Goal: Find specific page/section: Find specific page/section

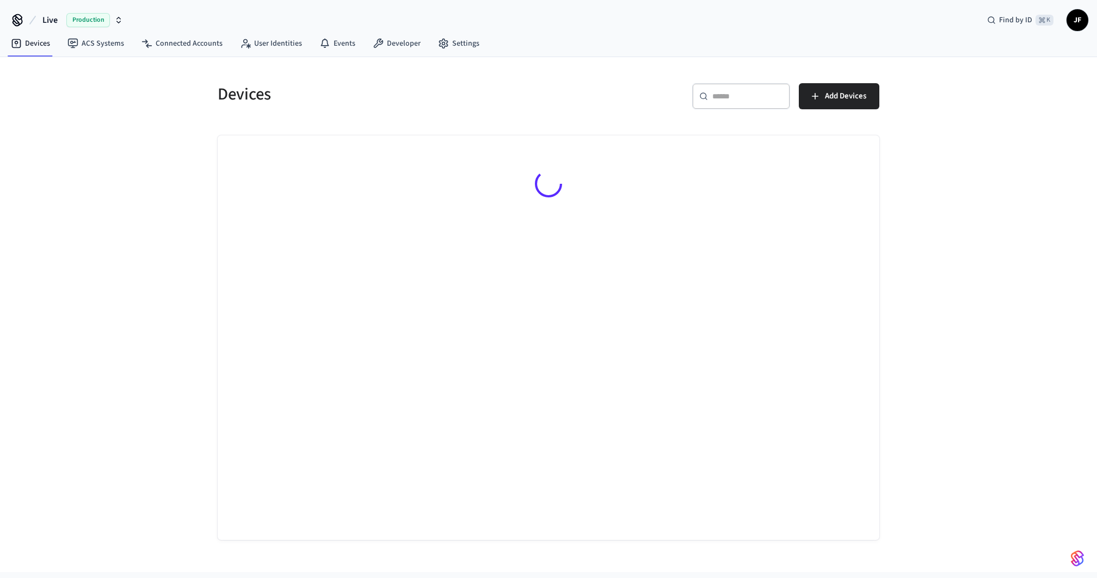
click at [62, 20] on button "Live Production" at bounding box center [82, 20] width 87 height 23
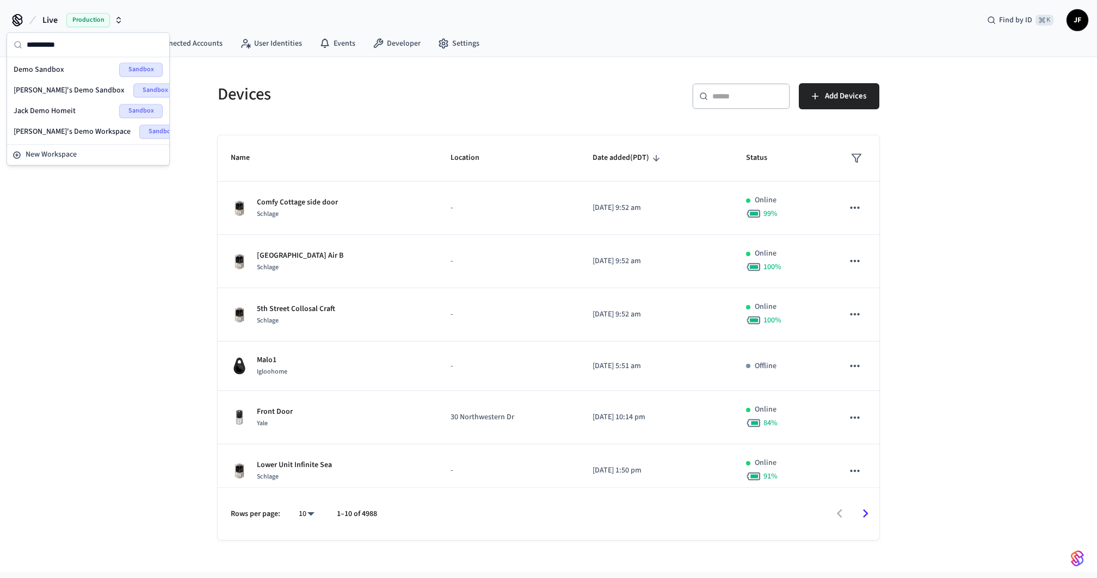
type input "**********"
click at [23, 58] on div "Demo Sandbox Sandbox Jack's Demo Sandbox Sandbox Jack Demo Homeit Sandbox Jack'…" at bounding box center [88, 100] width 162 height 87
click at [27, 71] on span "Demo Sandbox" at bounding box center [39, 69] width 51 height 11
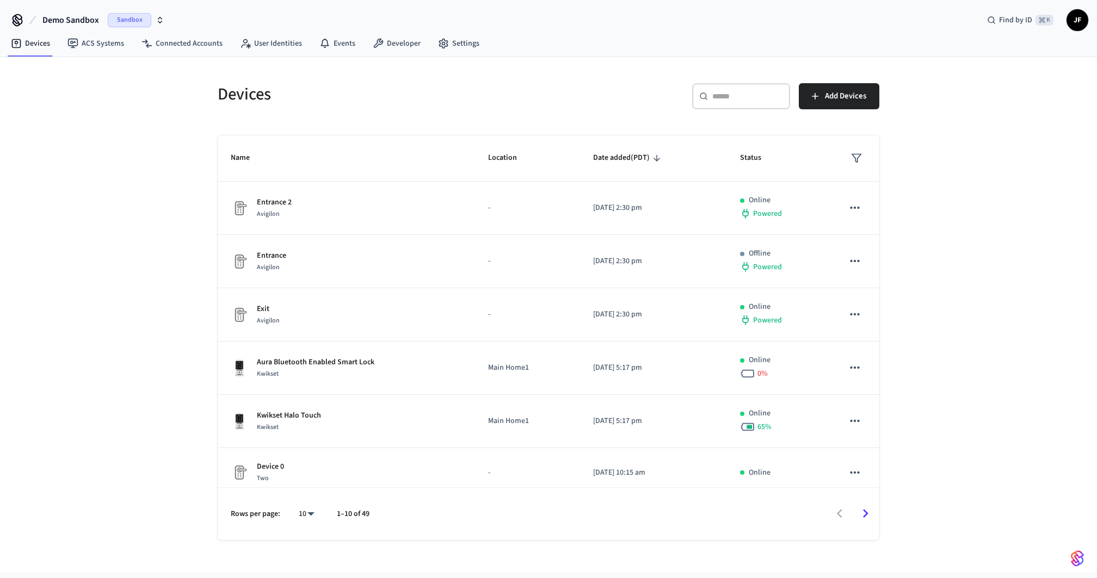
click at [409, 59] on div "Devices ​ ​ Add Devices Name Location Date added (PDT) Status Entrance 2 Avigil…" at bounding box center [548, 298] width 697 height 483
click at [392, 44] on link "Developer" at bounding box center [396, 44] width 65 height 20
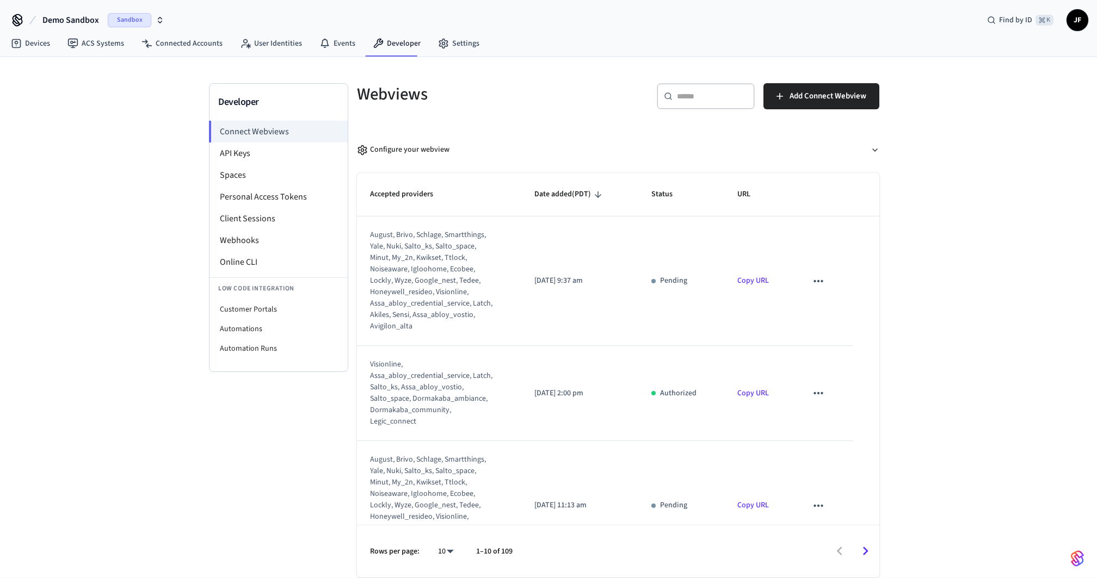
click at [579, 110] on div "Webviews" at bounding box center [478, 94] width 268 height 48
click at [257, 260] on li "Online CLI" at bounding box center [279, 262] width 138 height 22
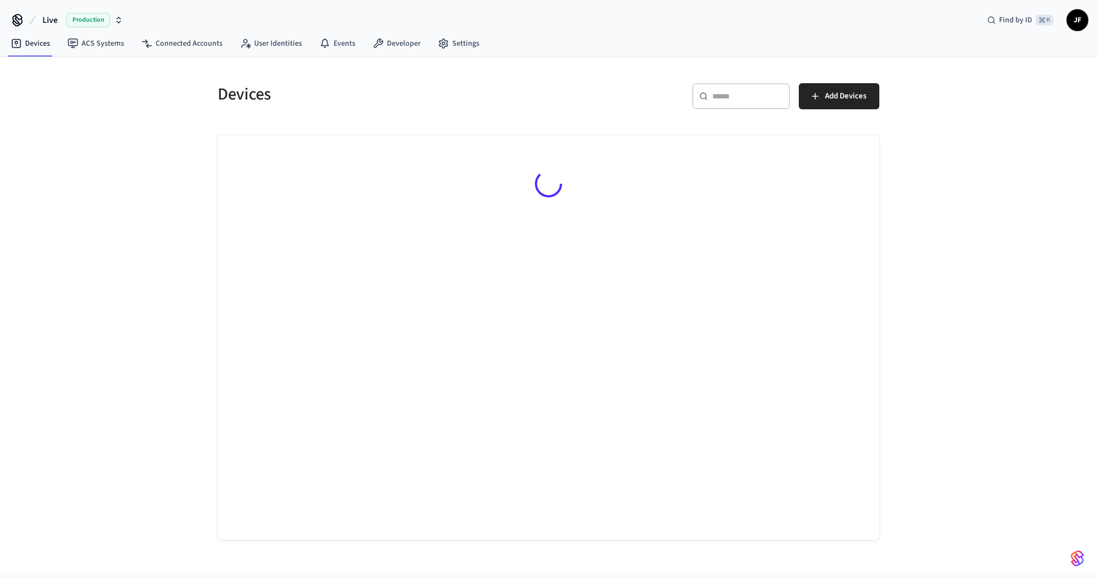
click at [57, 22] on span "Live" at bounding box center [49, 20] width 15 height 13
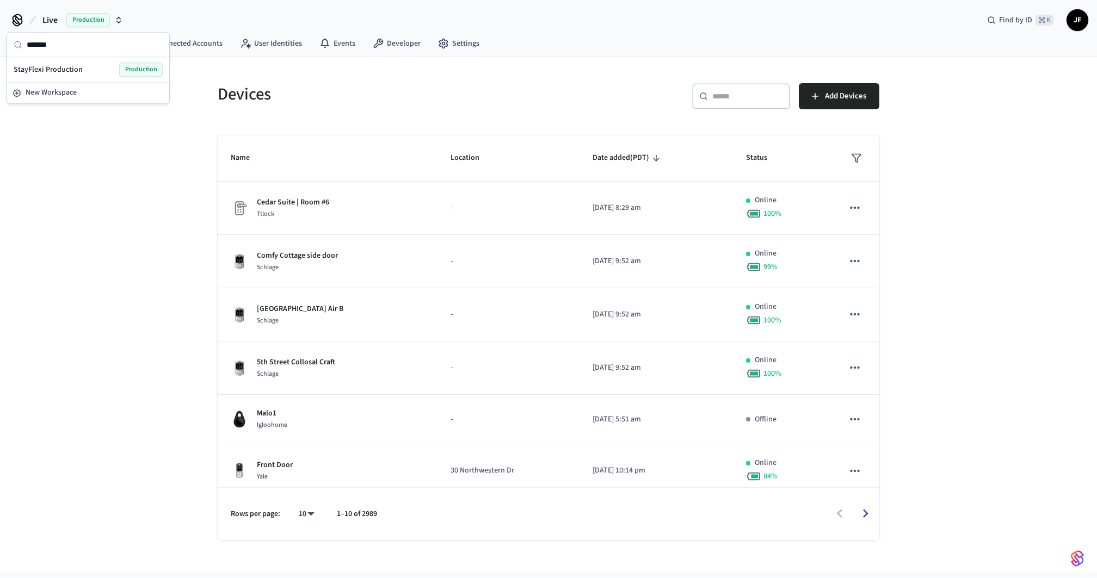
type input "*******"
click at [59, 67] on span "StayFlexi Production" at bounding box center [48, 69] width 69 height 11
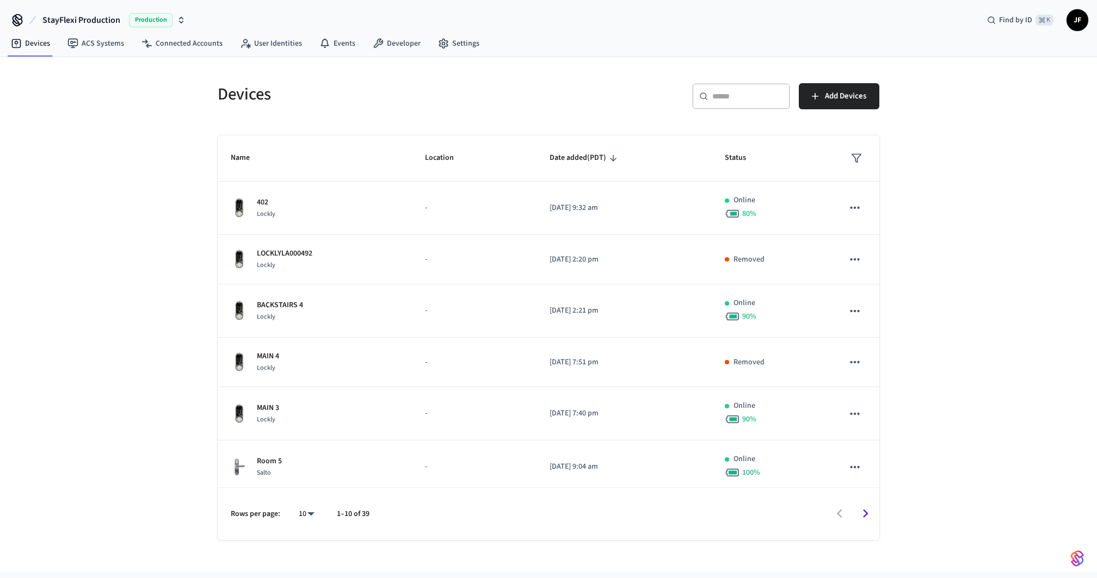
click at [639, 79] on div "​ ​ Add Devices" at bounding box center [710, 94] width 337 height 48
click at [743, 97] on input "text" at bounding box center [747, 96] width 71 height 11
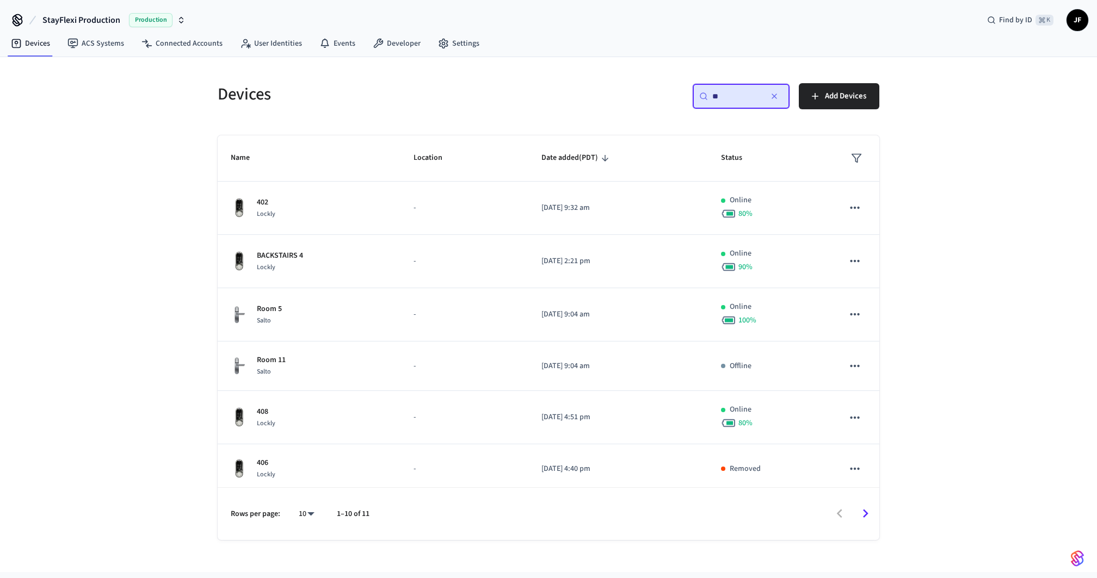
type input "***"
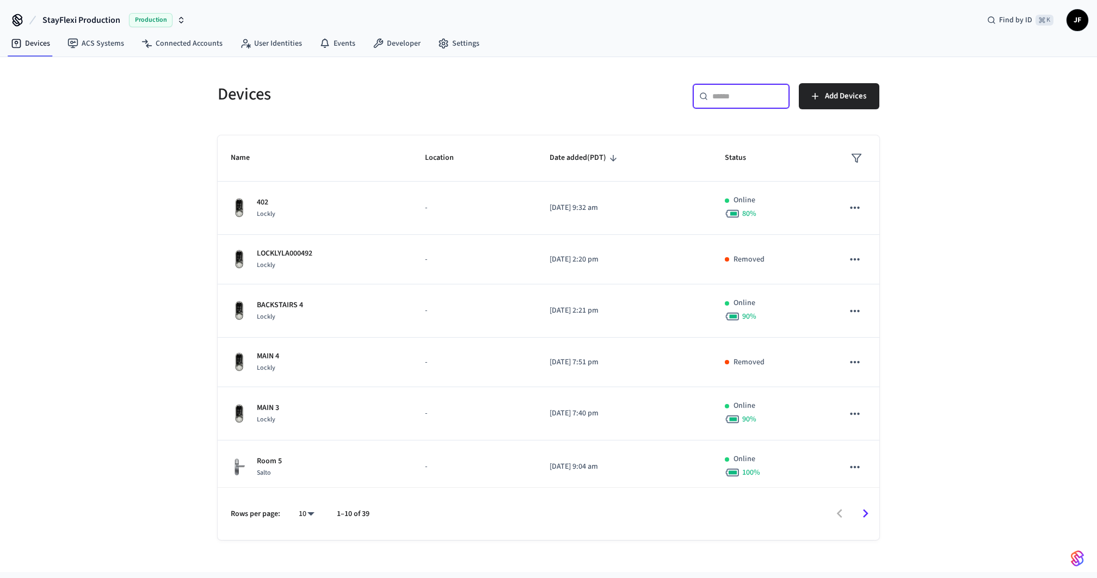
click at [553, 115] on div "​ ​ Add Devices" at bounding box center [710, 94] width 337 height 48
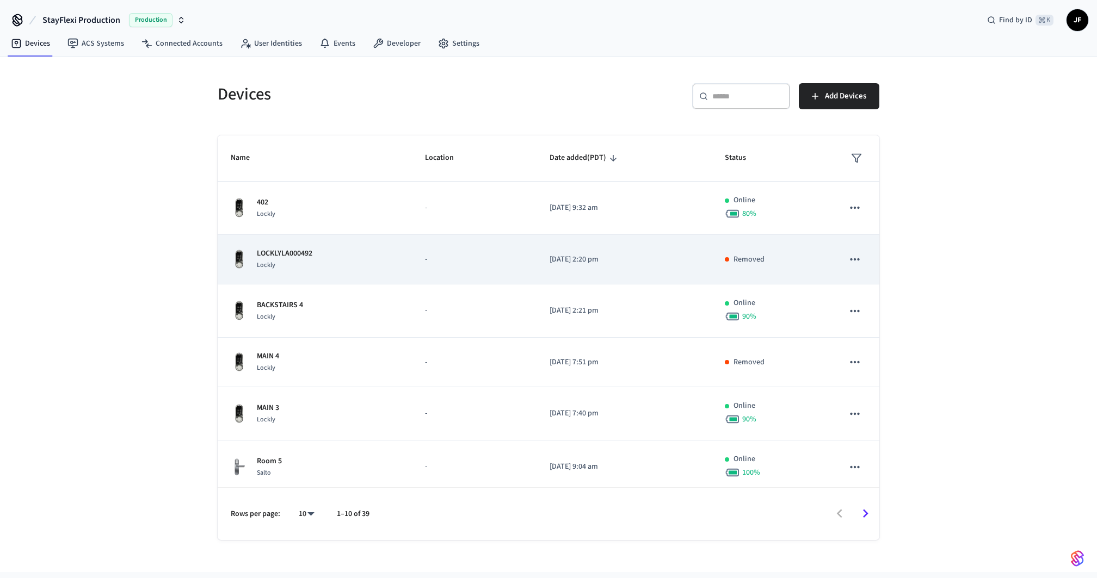
scroll to position [214, 0]
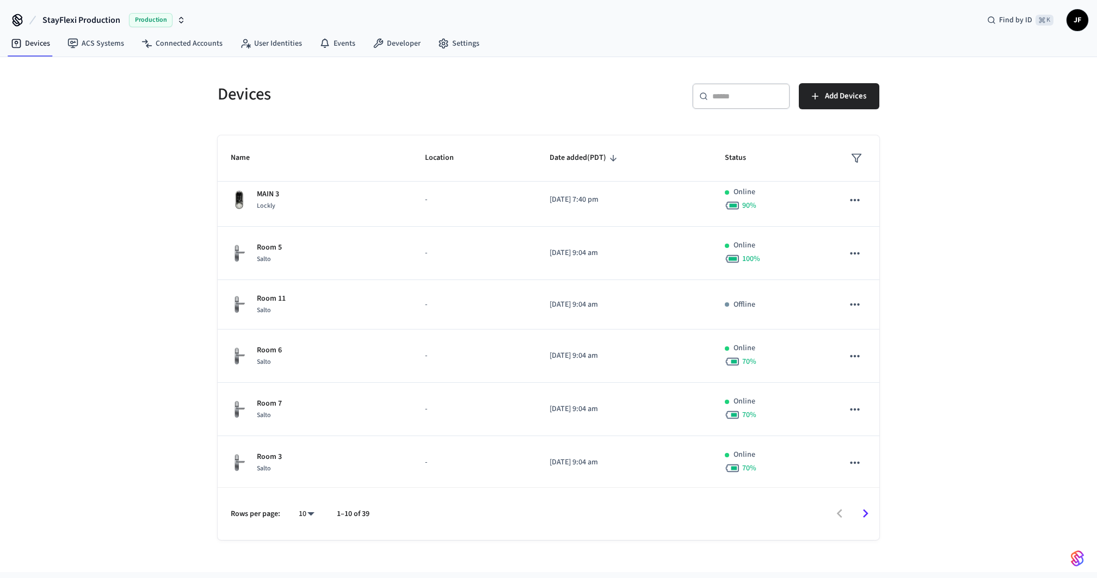
click at [312, 520] on body "StayFlexi Production Production Find by ID ⌘ K JF Devices ACS Systems Connected…" at bounding box center [548, 303] width 1097 height 606
click at [306, 515] on li "100" at bounding box center [302, 518] width 29 height 29
type input "***"
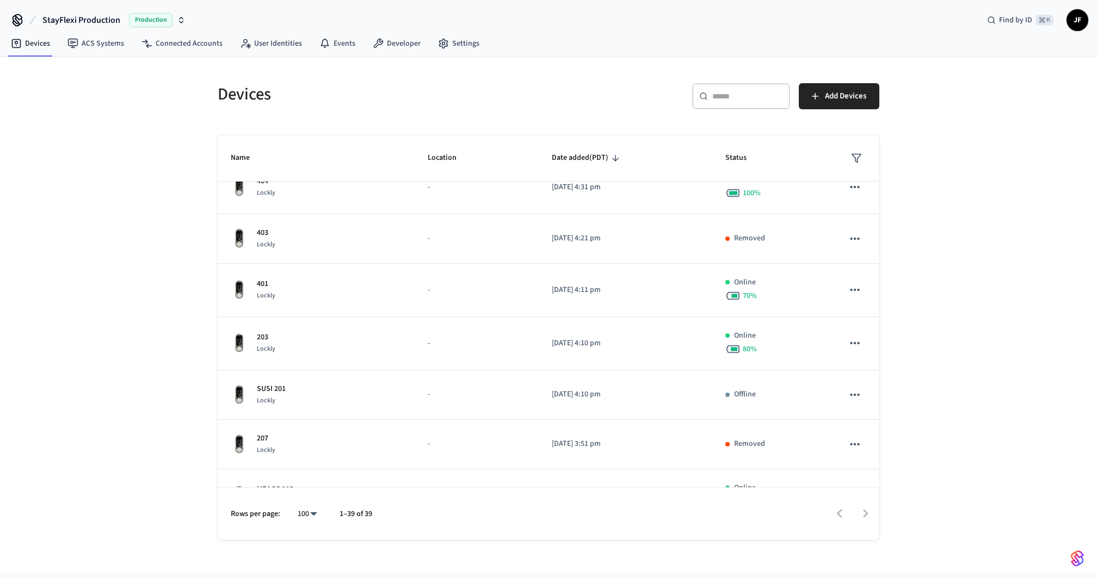
scroll to position [1091, 0]
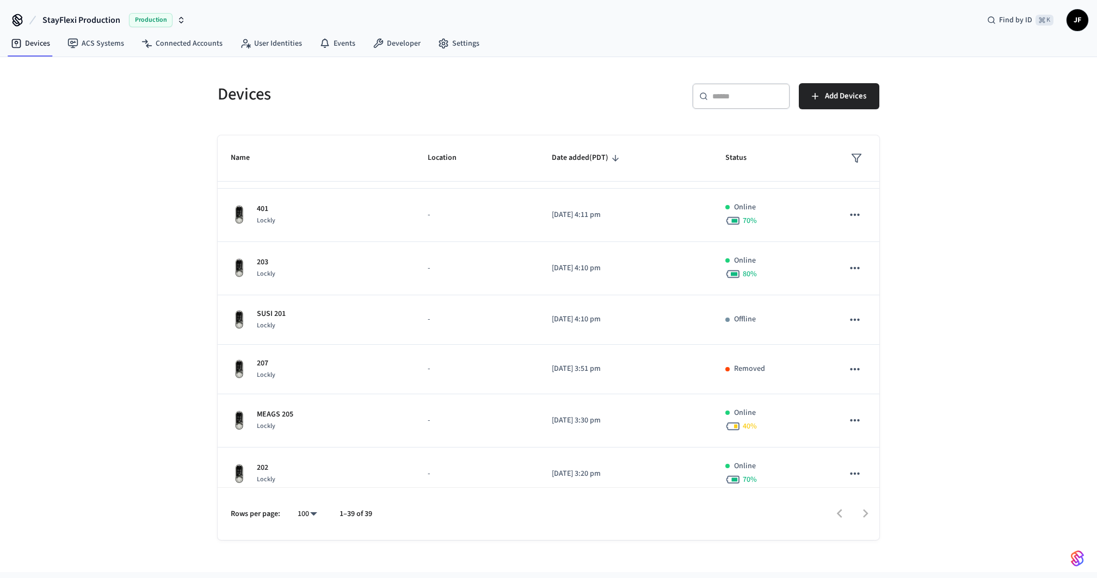
click at [71, 333] on div "Devices ​ ​ Add Devices Name Location Date added (PDT) Status 402 Lockly - 2025…" at bounding box center [548, 314] width 1097 height 515
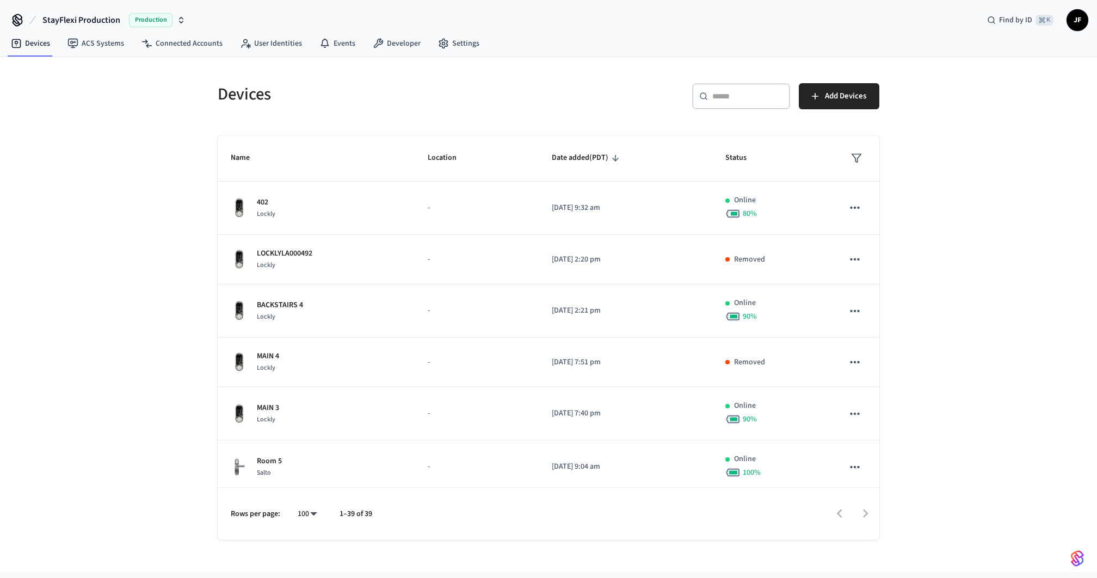
click at [371, 103] on h5 "Devices" at bounding box center [380, 94] width 324 height 22
click at [178, 158] on div "Devices ​ ​ Add Devices Name Location Date added (PDT) Status 402 Lockly - 2025…" at bounding box center [548, 314] width 1097 height 515
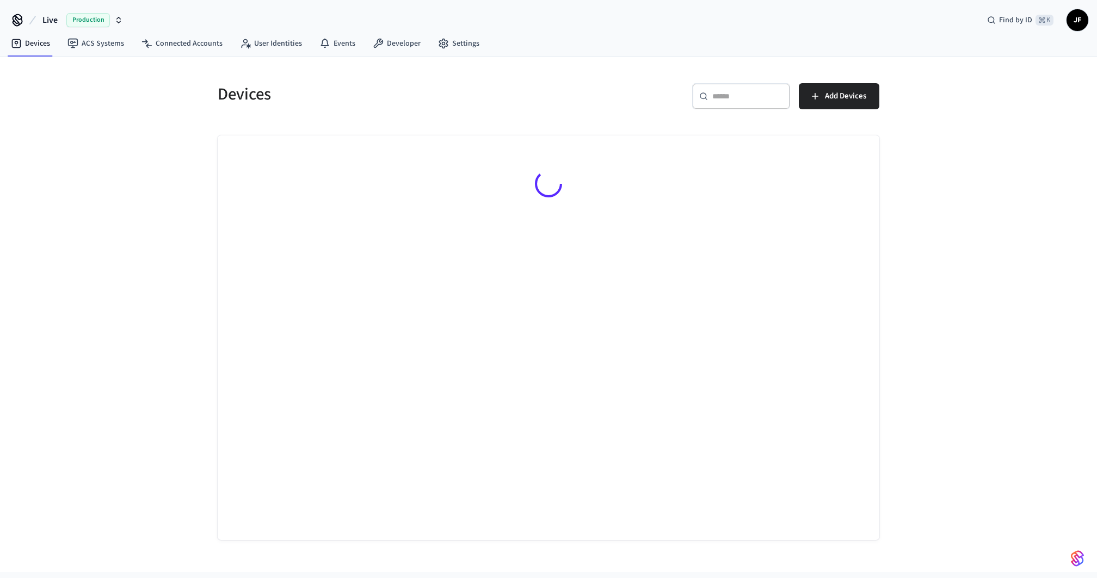
click at [42, 17] on span "Live" at bounding box center [49, 20] width 15 height 13
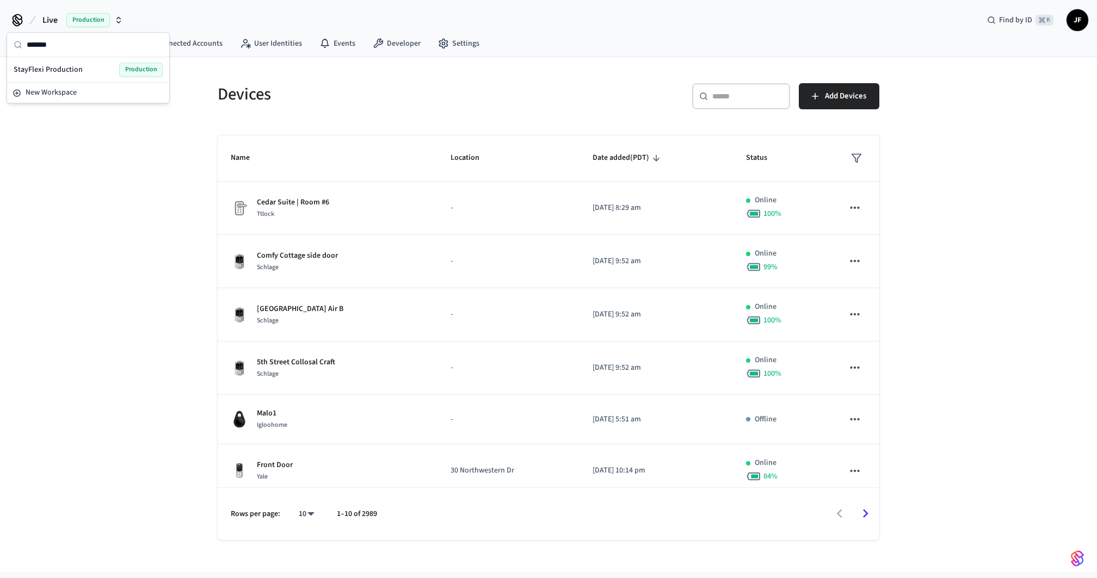
type input "*******"
click at [76, 70] on span "StayFlexi Production" at bounding box center [48, 69] width 69 height 11
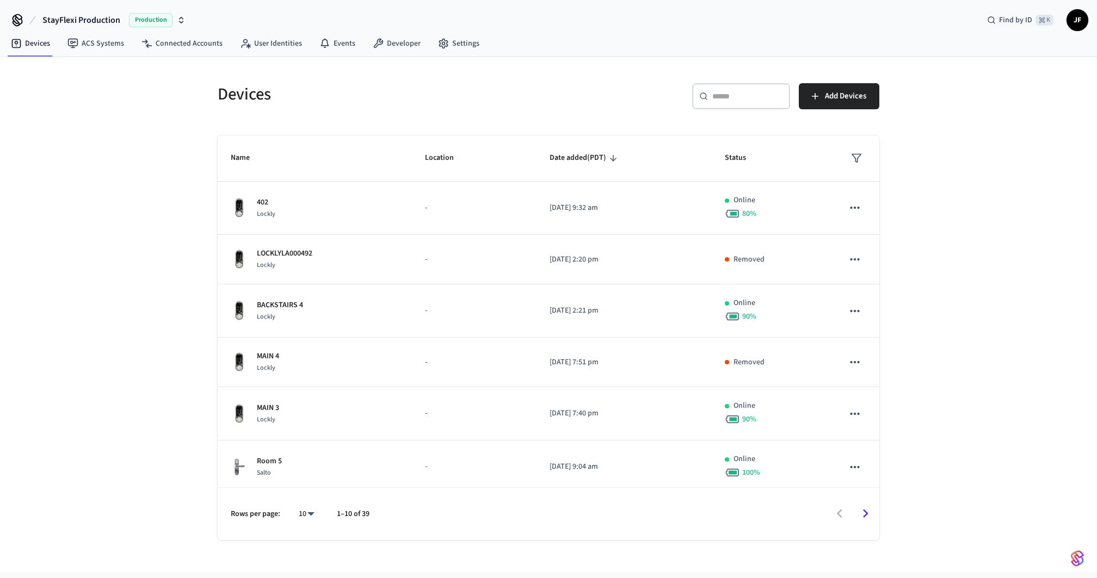
click at [742, 88] on div "​ ​" at bounding box center [741, 96] width 98 height 26
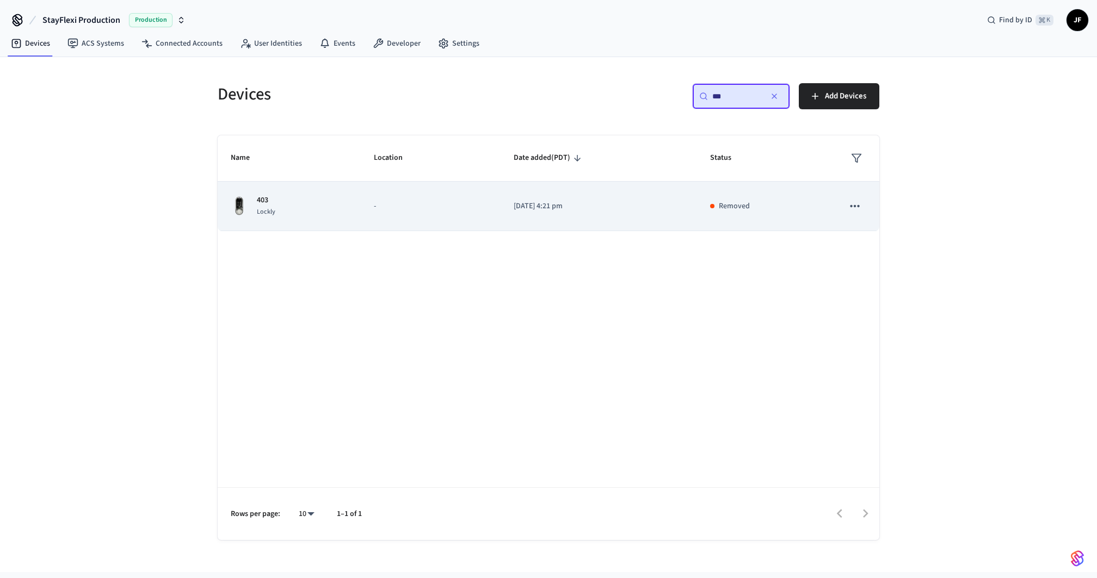
type input "***"
click at [418, 193] on td "-" at bounding box center [431, 207] width 140 height 50
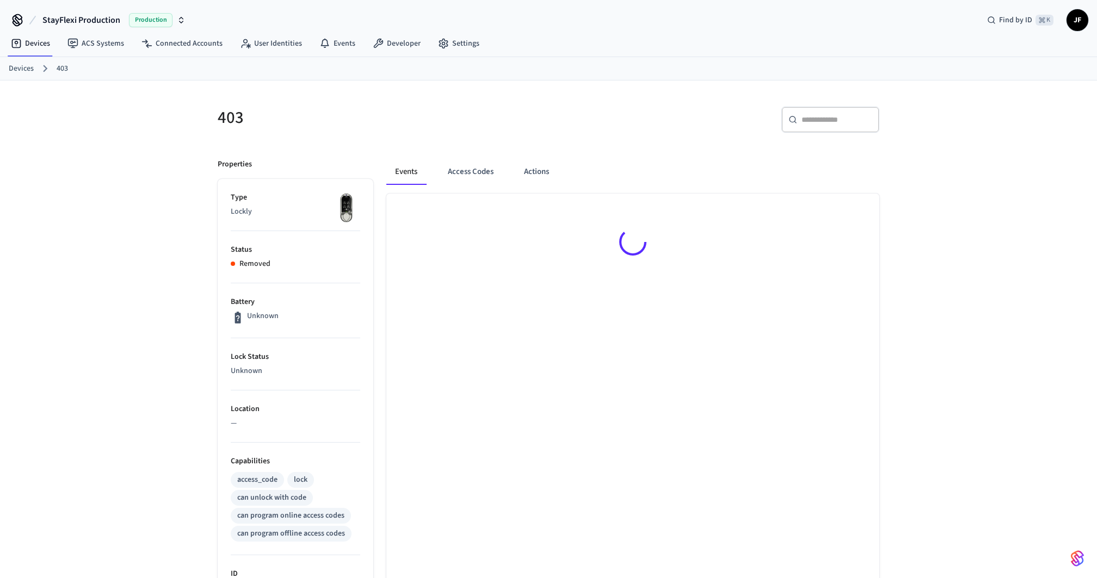
click at [512, 90] on div "403 ​ ​ Properties Type Lockly Status Removed Battery Unknown Lock Status Unkno…" at bounding box center [548, 461] width 697 height 761
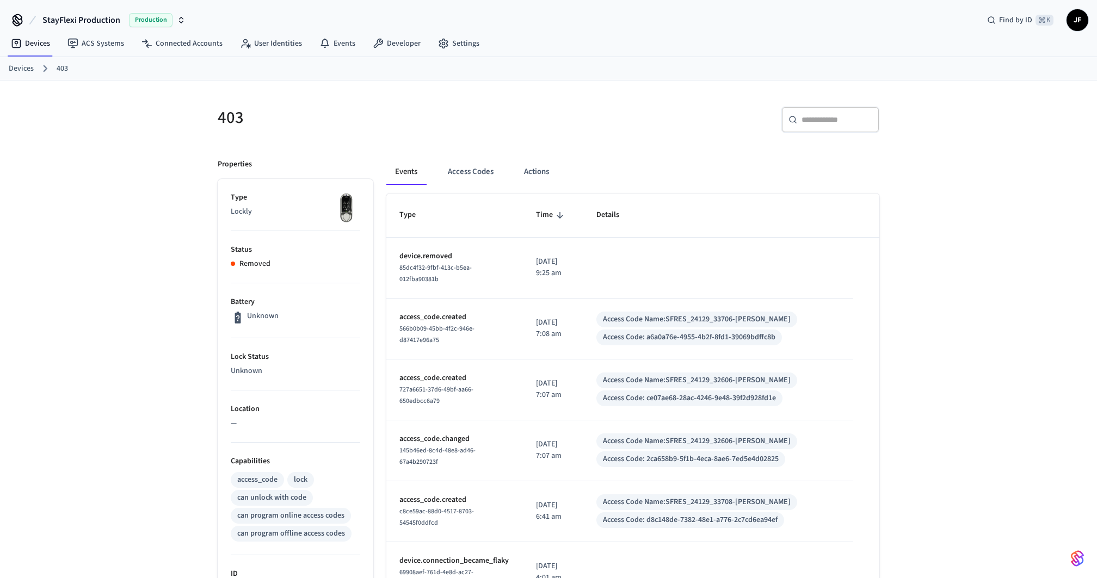
click at [205, 254] on div "Properties Type Lockly Status Removed Battery Unknown Lock Status Unknown Locat…" at bounding box center [289, 523] width 169 height 754
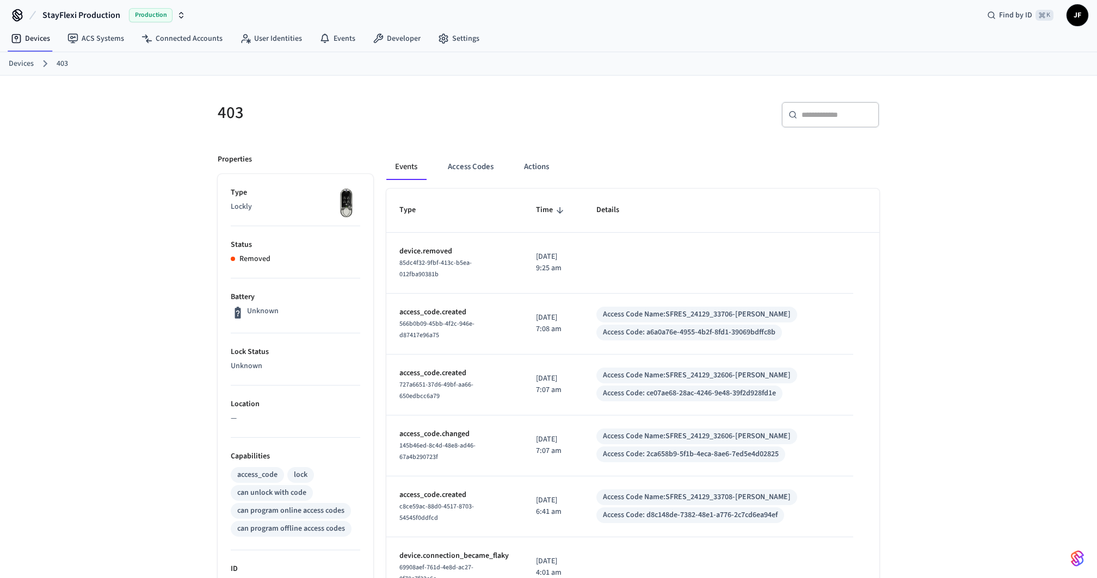
click at [623, 98] on div "​ ​" at bounding box center [710, 113] width 337 height 48
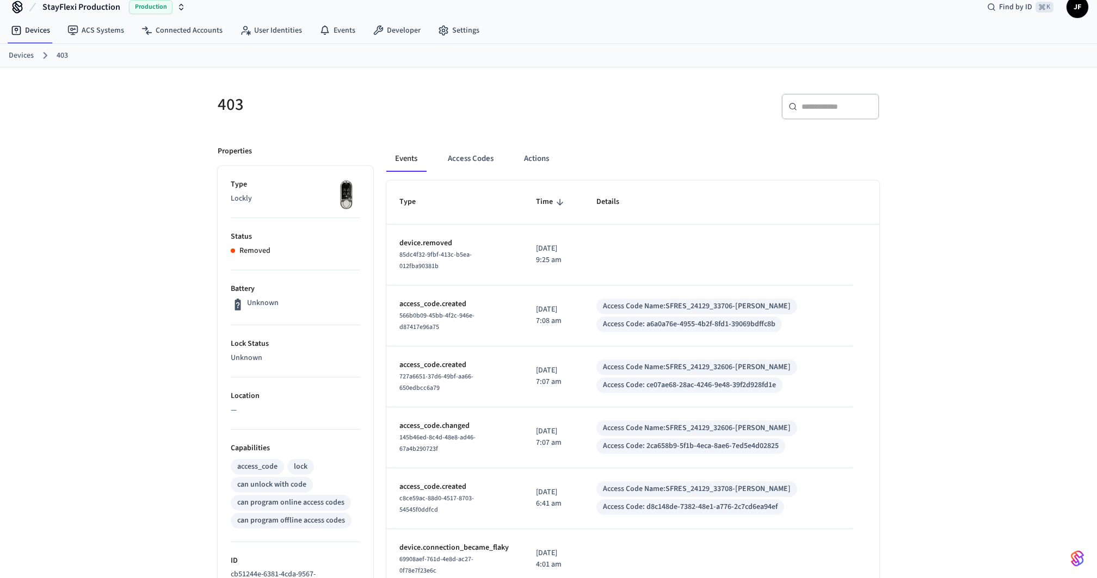
scroll to position [0, 0]
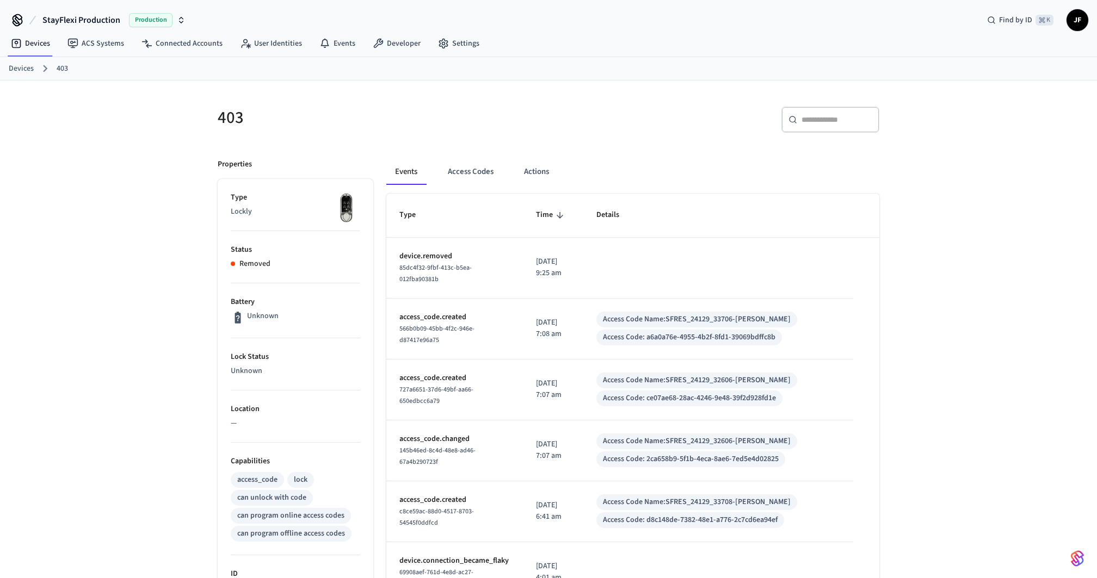
click at [623, 98] on div "​ ​" at bounding box center [710, 118] width 337 height 48
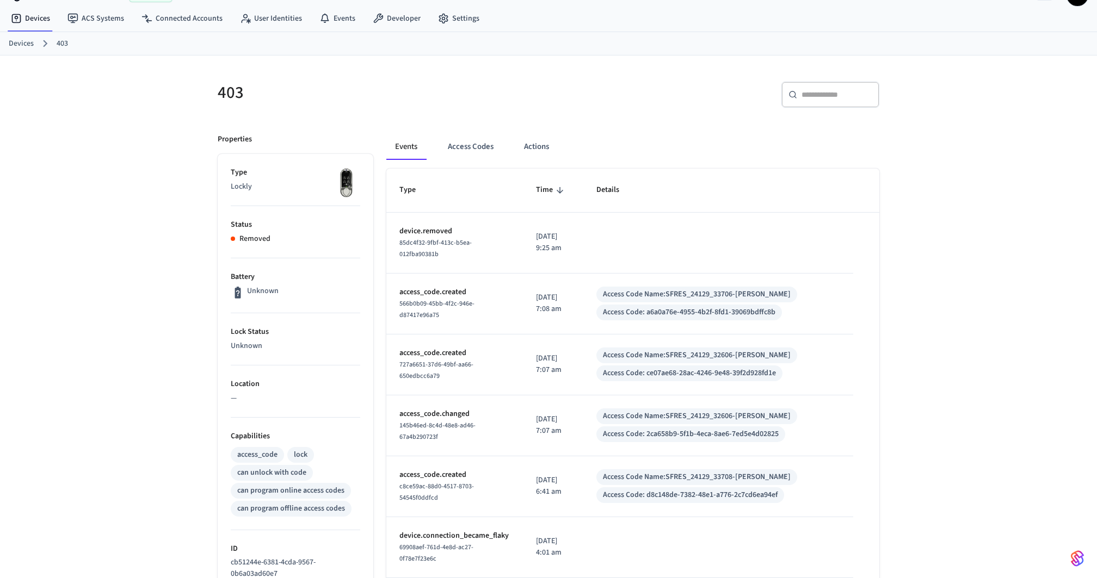
scroll to position [33, 0]
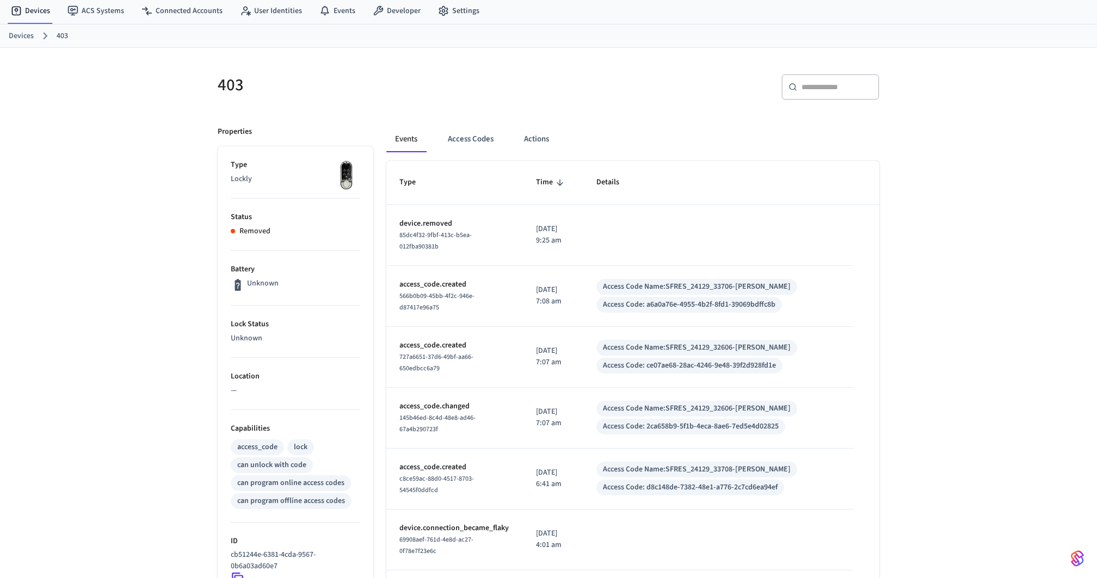
click at [623, 98] on div "​ ​" at bounding box center [717, 91] width 324 height 35
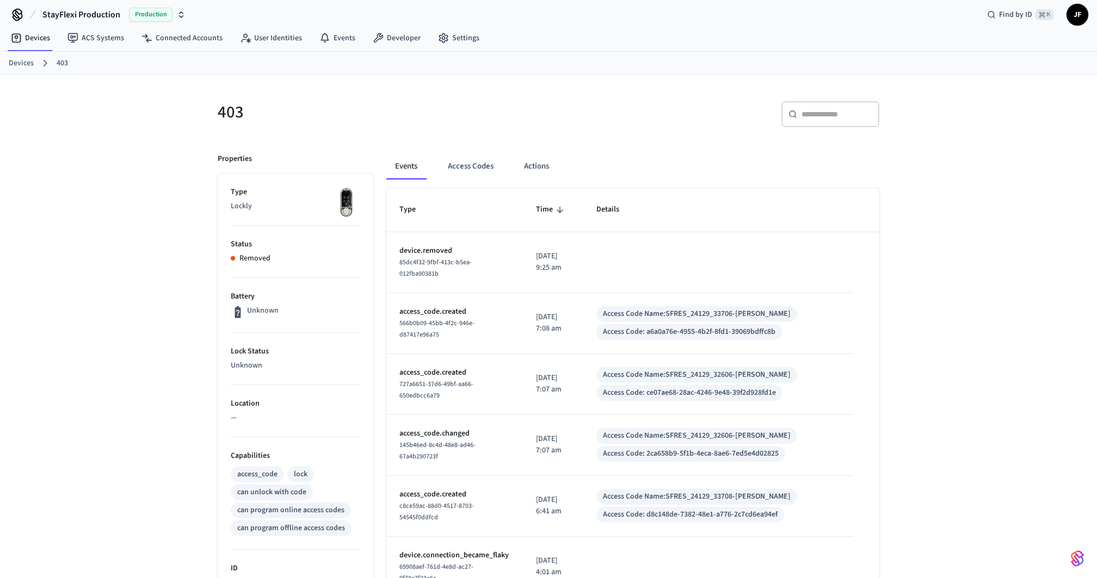
scroll to position [0, 0]
